Goal: Navigation & Orientation: Find specific page/section

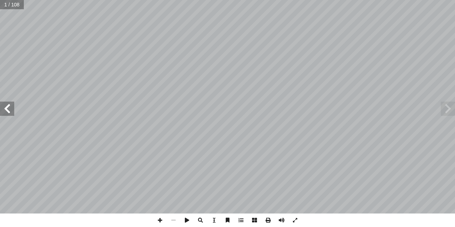
click at [7, 114] on span at bounding box center [7, 109] width 14 height 14
click at [7, 113] on span at bounding box center [7, 109] width 14 height 14
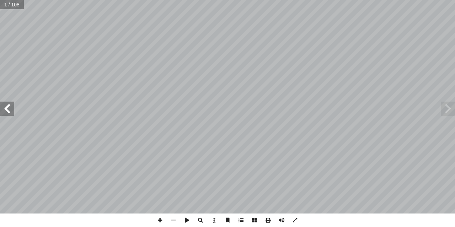
click at [7, 113] on span at bounding box center [7, 109] width 14 height 14
click at [8, 114] on span at bounding box center [7, 109] width 14 height 14
drag, startPoint x: 8, startPoint y: 114, endPoint x: 4, endPoint y: 111, distance: 5.1
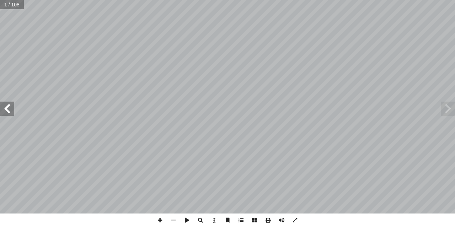
click at [4, 111] on span at bounding box center [7, 109] width 14 height 14
click at [4, 114] on span at bounding box center [7, 109] width 14 height 14
click at [12, 109] on span at bounding box center [7, 109] width 14 height 14
click at [10, 111] on span at bounding box center [7, 109] width 14 height 14
click at [10, 113] on span at bounding box center [7, 109] width 14 height 14
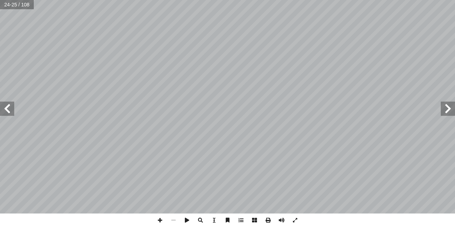
click at [10, 114] on span at bounding box center [7, 109] width 14 height 14
click at [2, 114] on span at bounding box center [7, 109] width 14 height 14
click at [160, 218] on span at bounding box center [160, 221] width 14 height 14
